Goal: Task Accomplishment & Management: Manage account settings

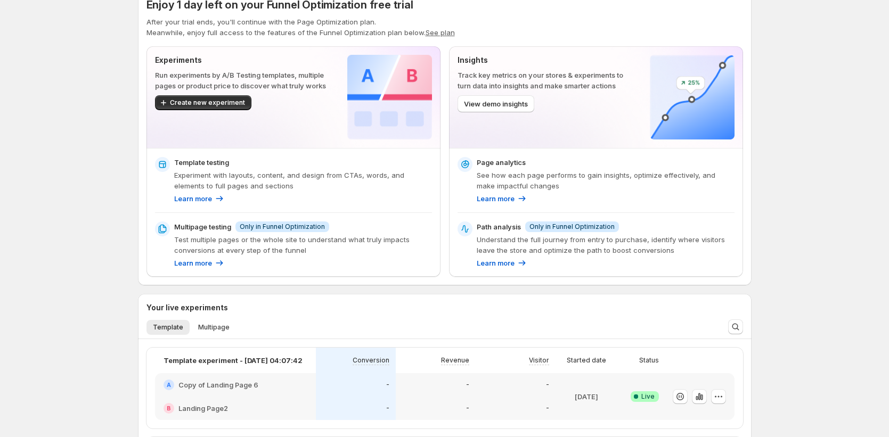
scroll to position [22, 0]
click at [201, 262] on p "Learn more" at bounding box center [193, 262] width 38 height 11
click at [215, 198] on div "Learn more" at bounding box center [199, 198] width 51 height 11
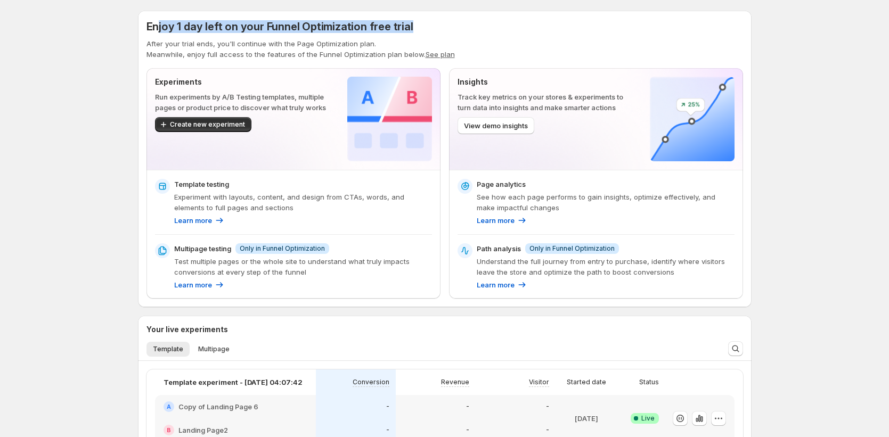
drag, startPoint x: 161, startPoint y: 25, endPoint x: 499, endPoint y: 28, distance: 338.6
click at [499, 28] on div "Enjoy 1 day left on your Funnel Optimization free trial" at bounding box center [444, 26] width 596 height 15
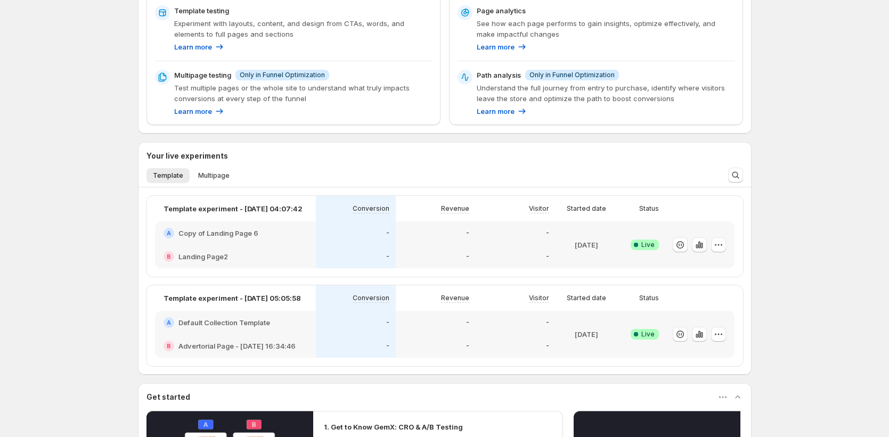
scroll to position [407, 0]
